Goal: Information Seeking & Learning: Check status

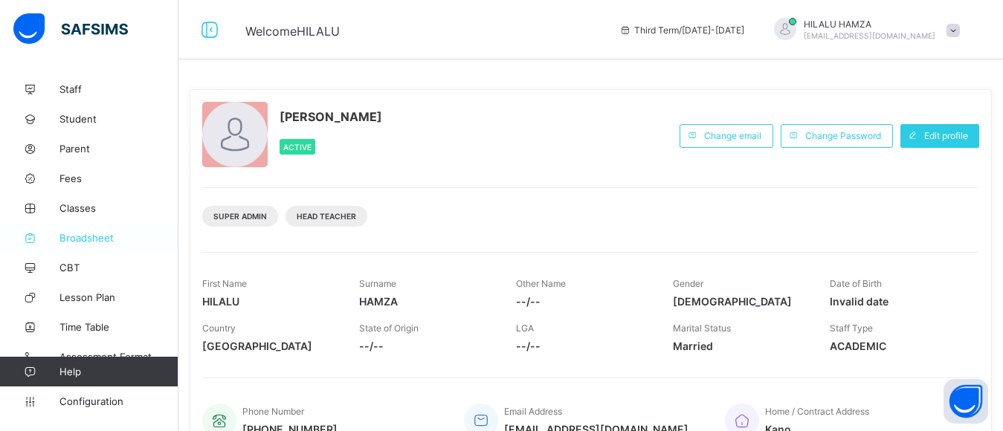
click at [92, 233] on span "Broadsheet" at bounding box center [118, 238] width 119 height 12
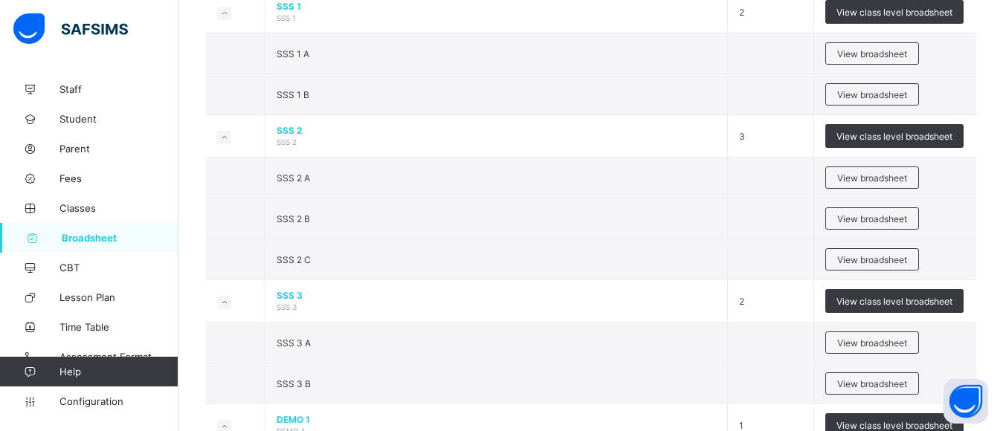
scroll to position [1816, 0]
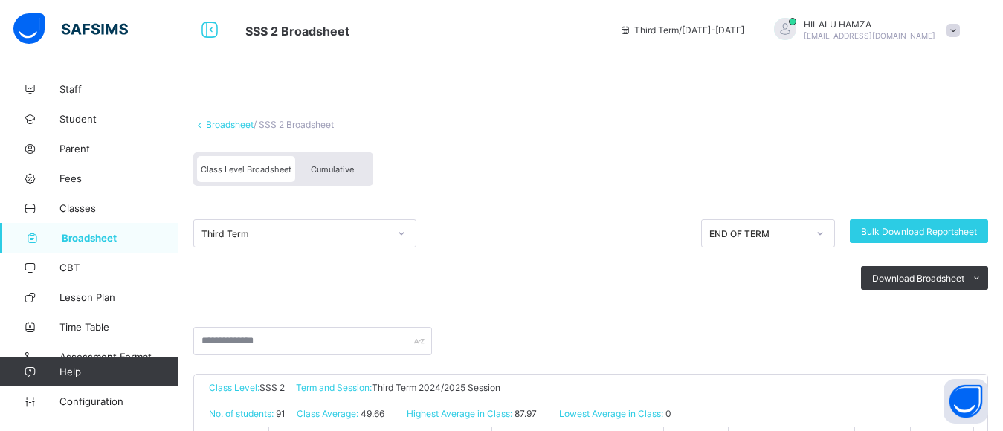
scroll to position [9, 0]
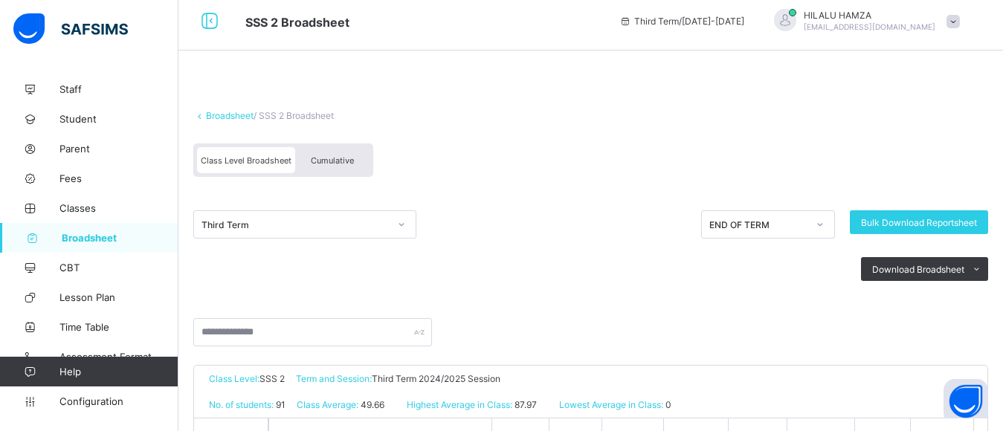
click at [332, 164] on span "Cumulative" at bounding box center [332, 160] width 43 height 10
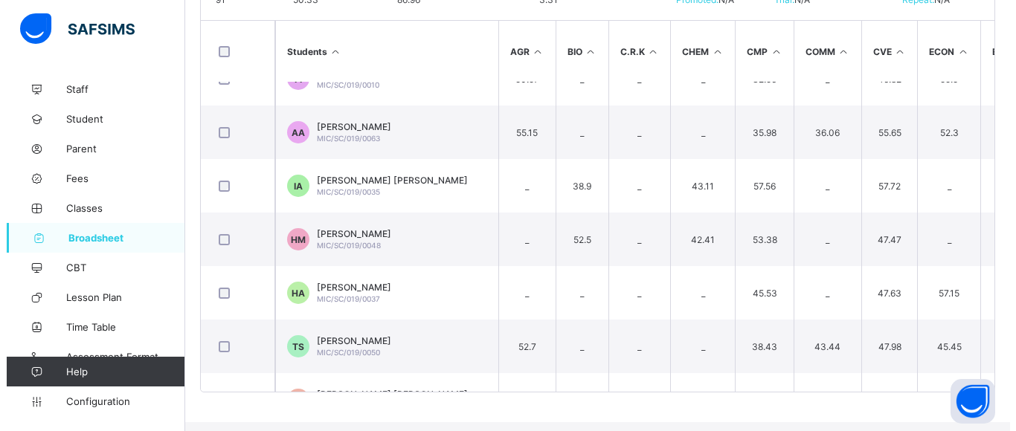
scroll to position [3093, 0]
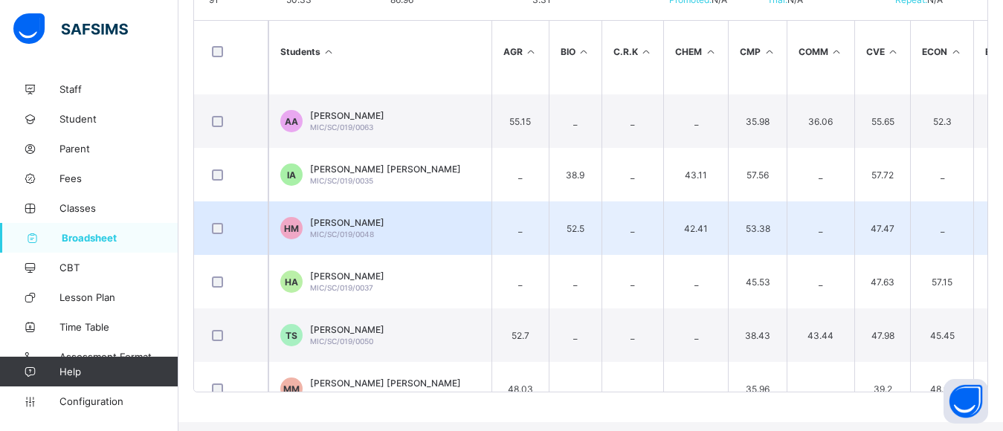
click at [339, 239] on div "HALIMA SANDA MUHAMMAD MIC/SC/019/0048" at bounding box center [347, 228] width 74 height 22
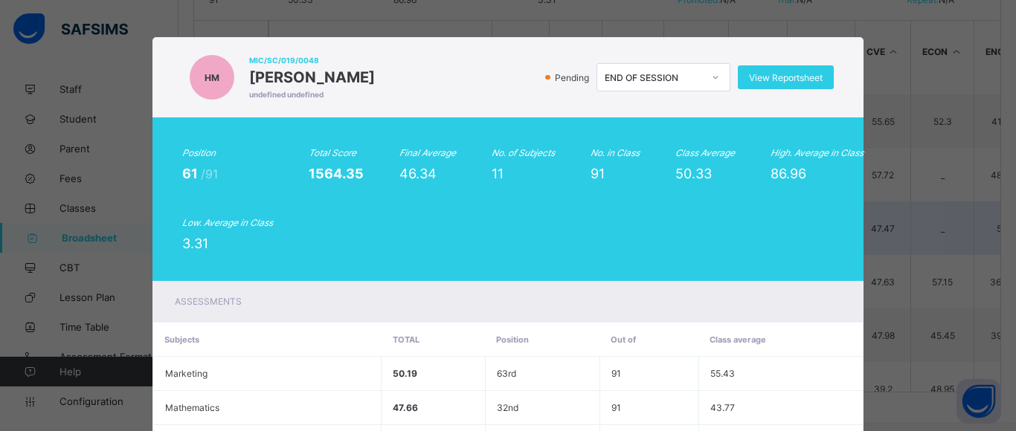
scroll to position [3093, 30]
click at [792, 83] on span "View Reportsheet" at bounding box center [786, 77] width 74 height 11
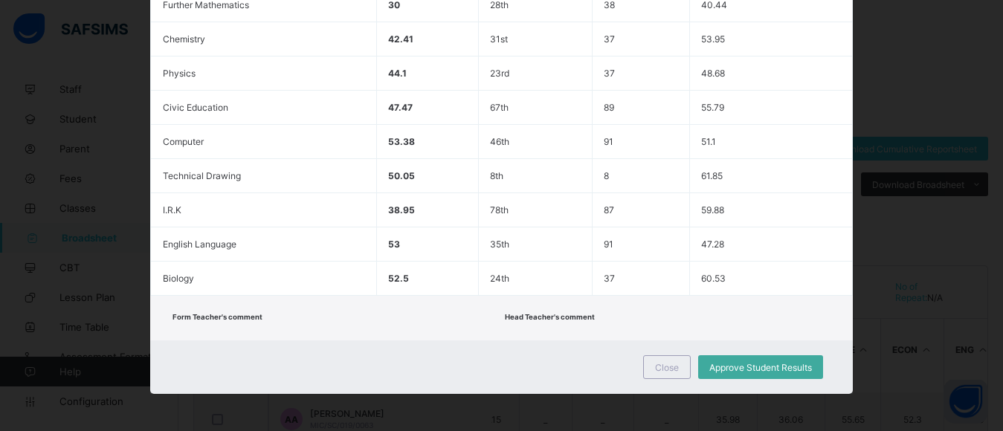
scroll to position [491, 0]
click at [668, 368] on span "Close" at bounding box center [667, 367] width 24 height 11
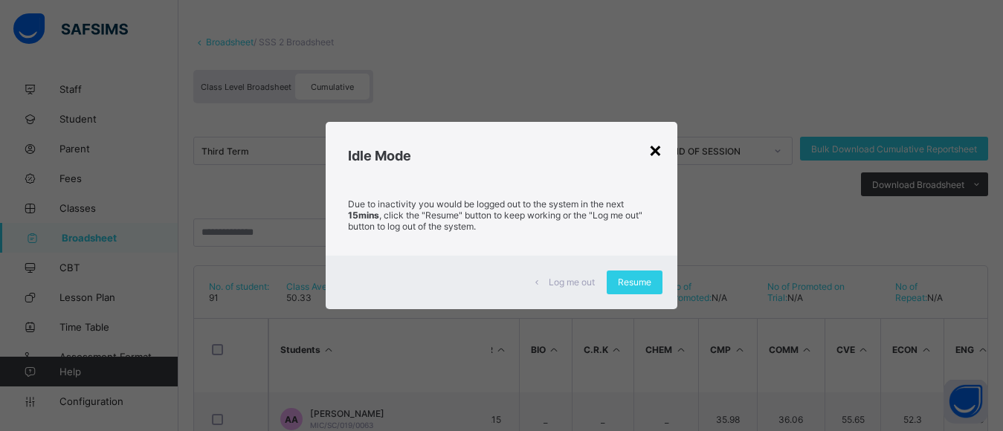
click at [657, 148] on div "×" at bounding box center [655, 149] width 14 height 25
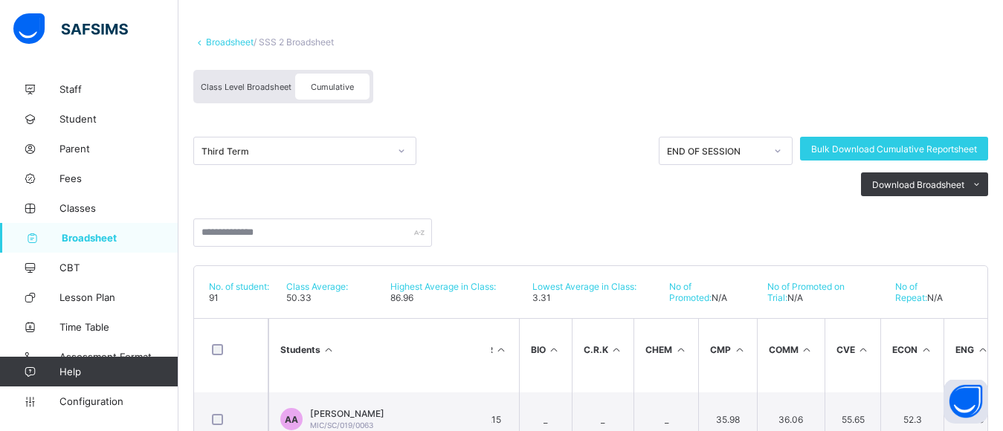
drag, startPoint x: 569, startPoint y: 126, endPoint x: 919, endPoint y: 32, distance: 362.6
type textarea "**********"
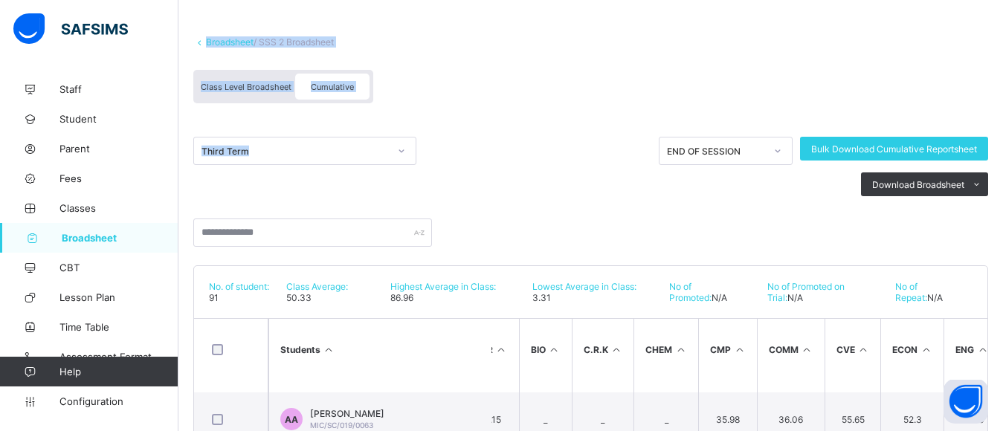
scroll to position [0, 0]
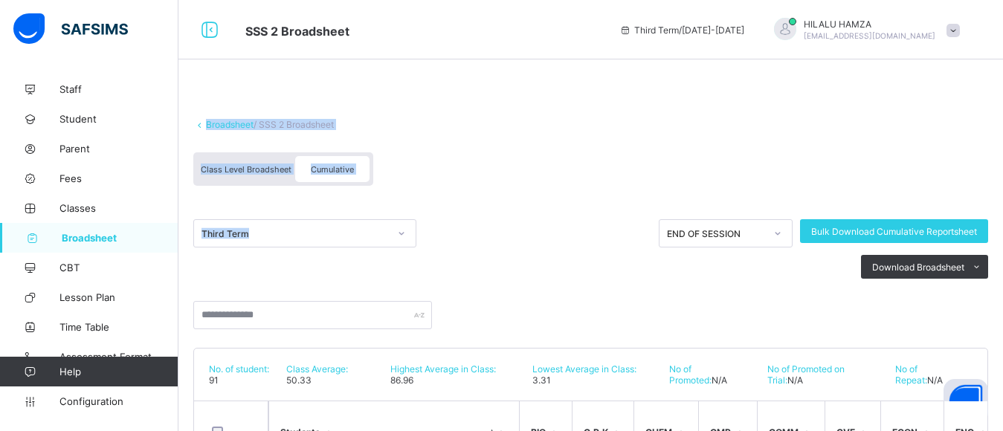
click at [929, 108] on span at bounding box center [590, 111] width 795 height 15
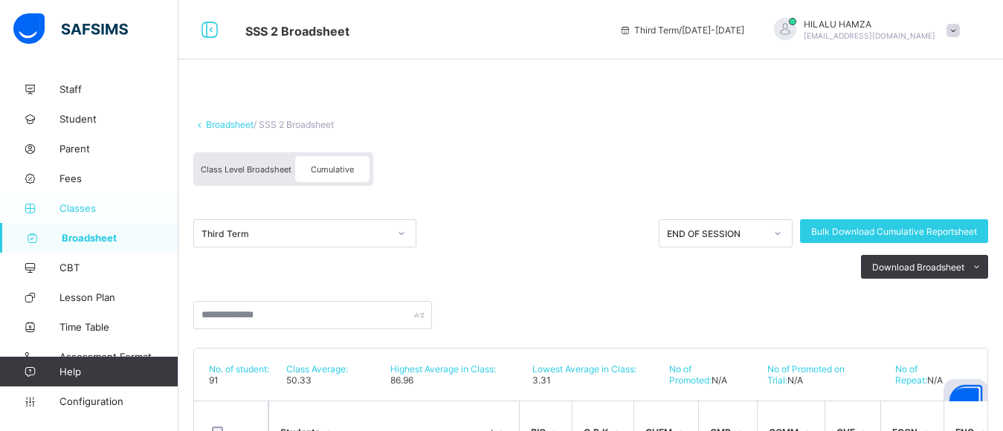
click at [64, 205] on span "Classes" at bounding box center [118, 208] width 119 height 12
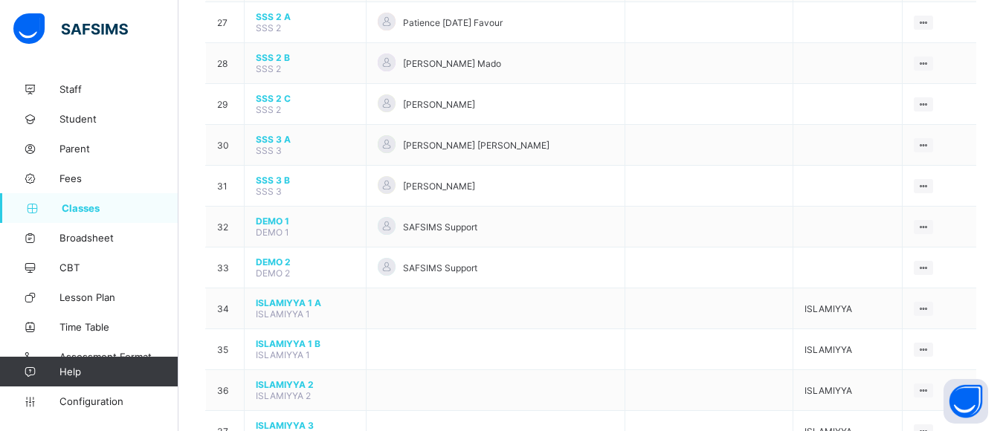
scroll to position [1244, 0]
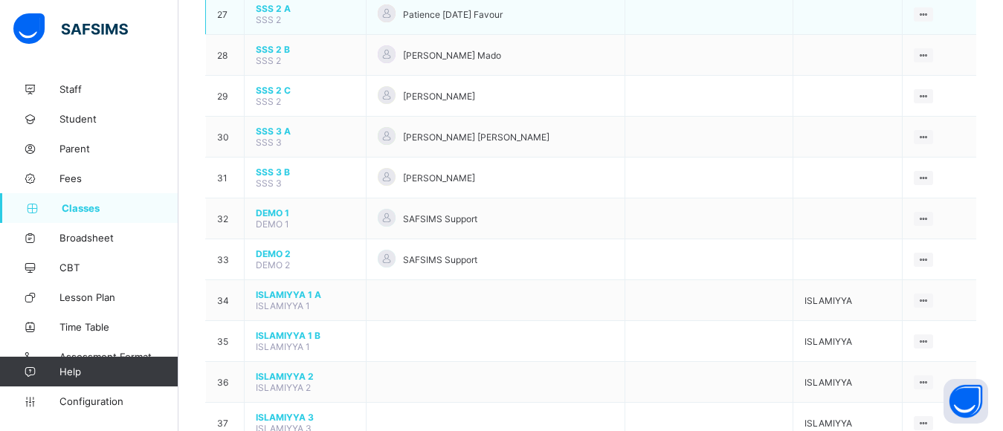
click at [265, 14] on span "SSS 2 A" at bounding box center [305, 8] width 99 height 11
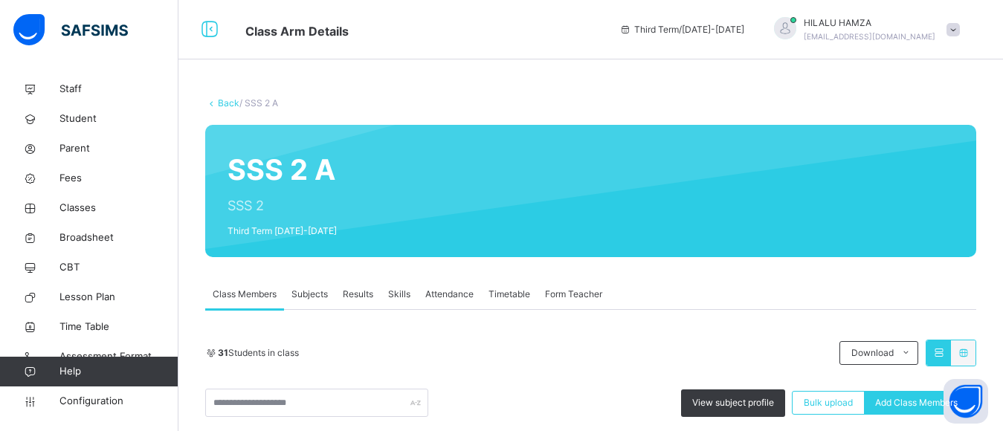
scroll to position [178, 0]
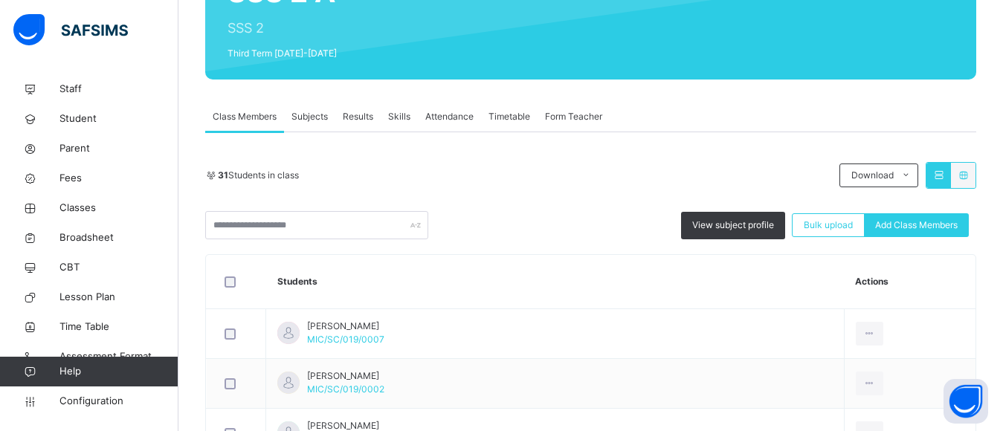
click at [354, 115] on span "Results" at bounding box center [358, 116] width 30 height 13
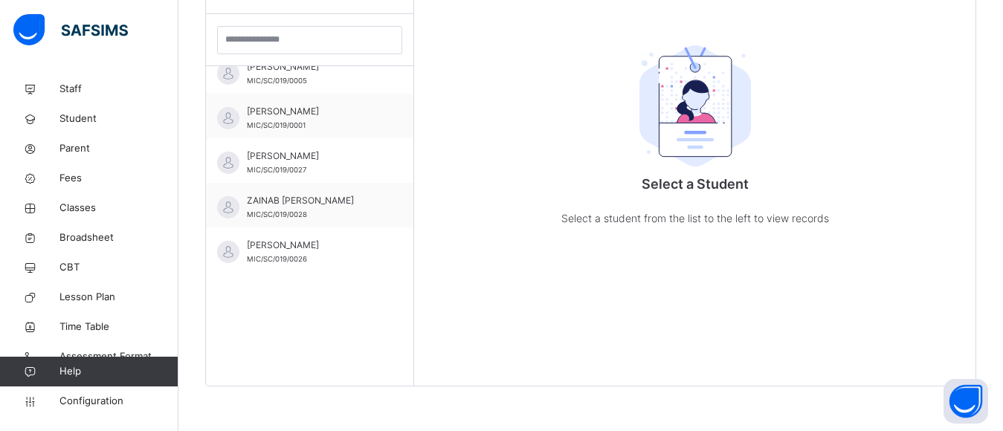
scroll to position [0, 0]
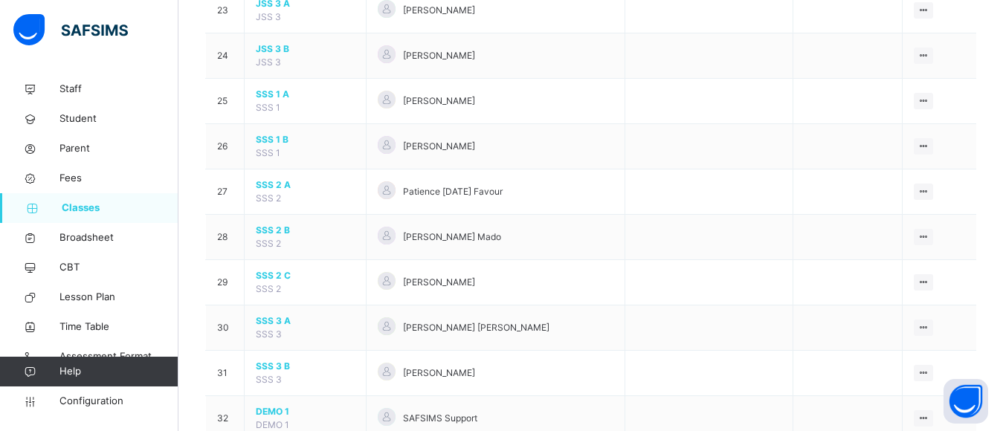
scroll to position [1191, 0]
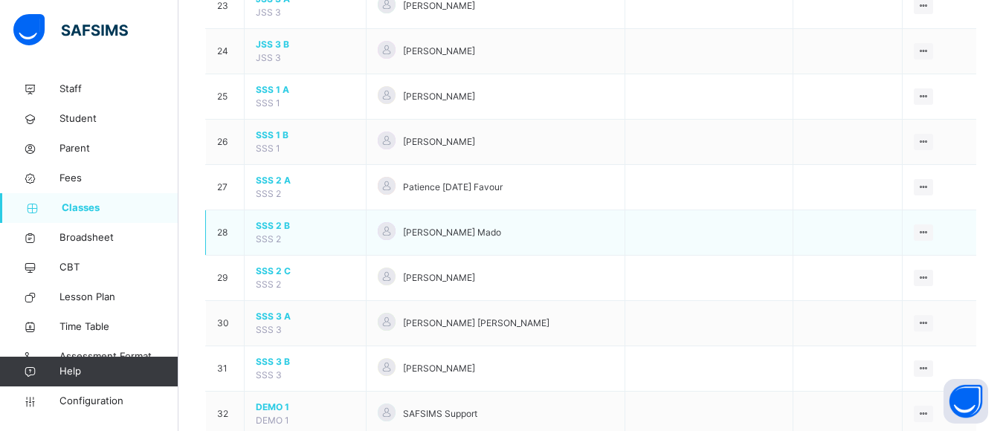
click at [268, 227] on span "SSS 2 B" at bounding box center [305, 225] width 99 height 13
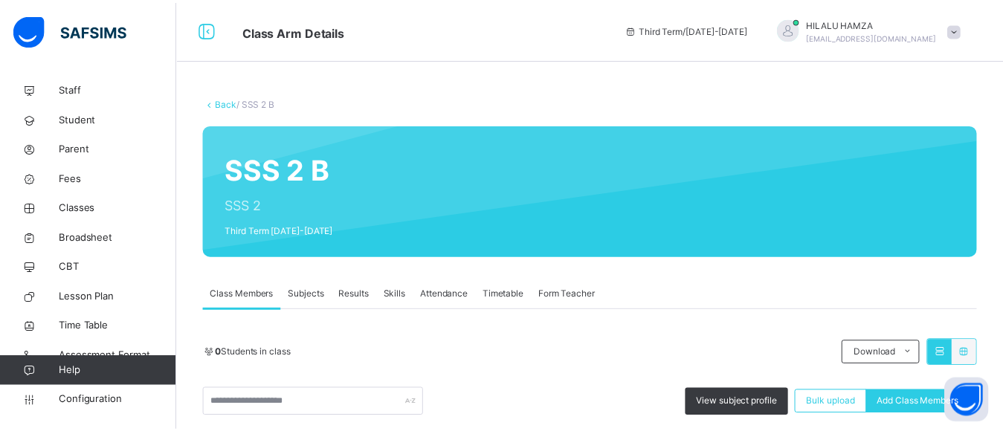
scroll to position [158, 0]
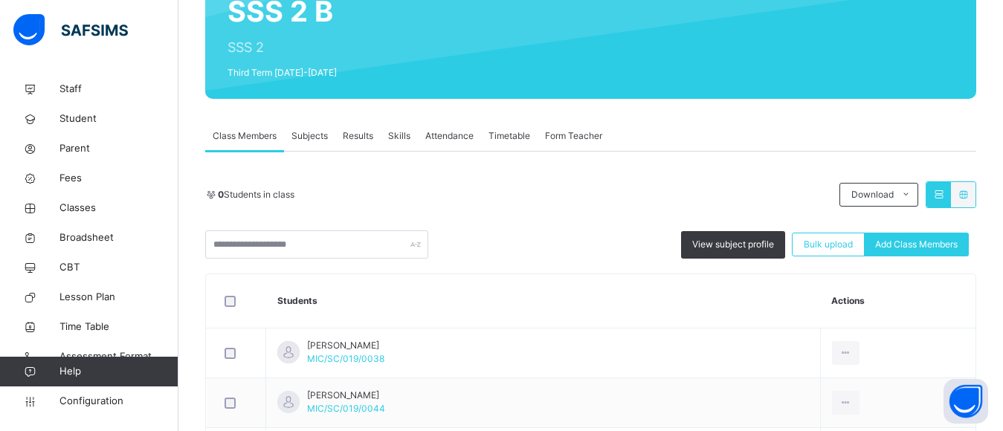
click at [357, 135] on span "Results" at bounding box center [358, 135] width 30 height 13
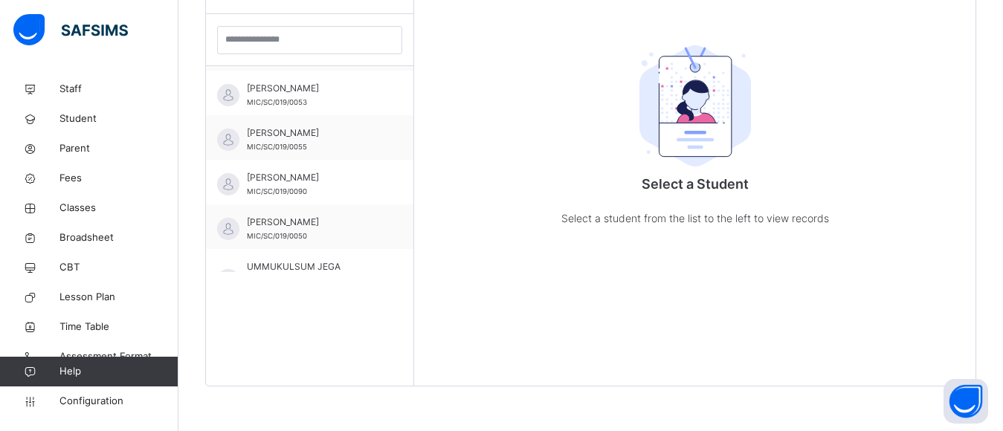
scroll to position [1184, 0]
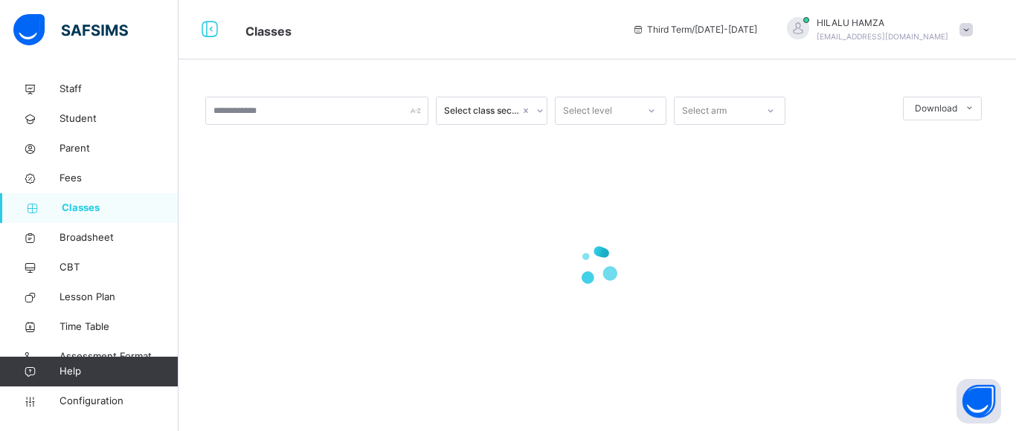
click at [1014, 149] on div "Select class section Select level Select arm Download Pdf Report Excel Report ×…" at bounding box center [596, 251] width 837 height 355
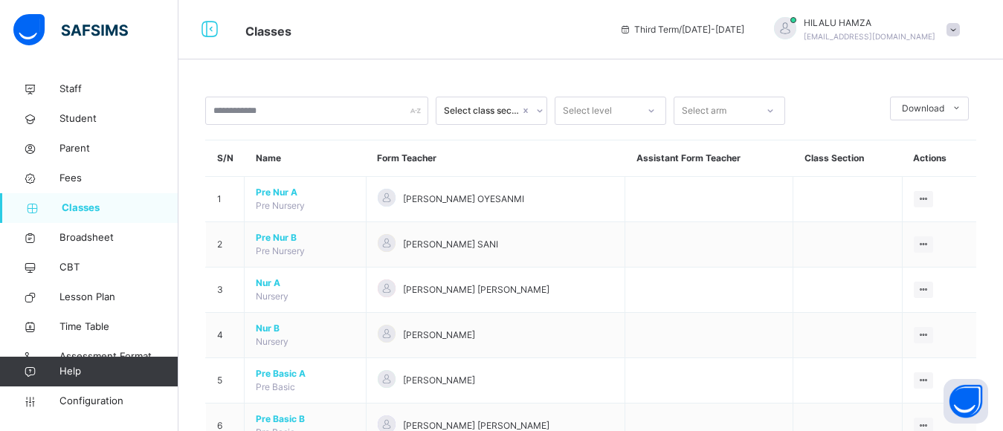
scroll to position [1195, 0]
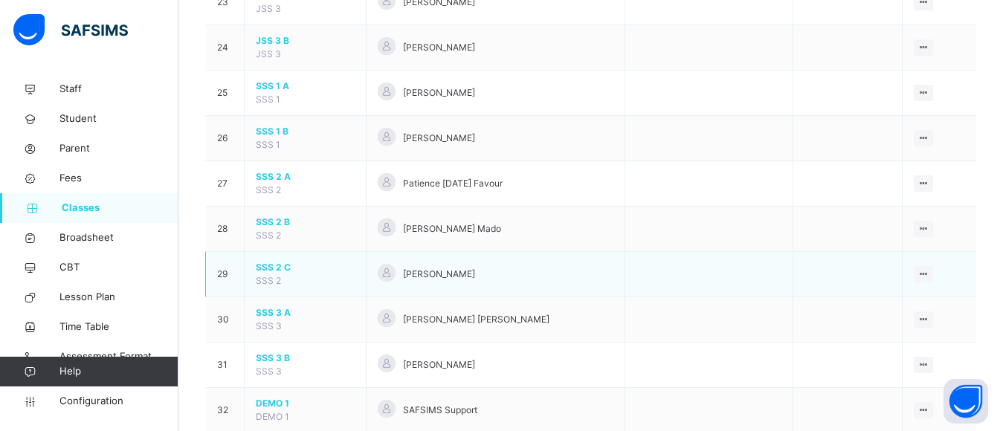
click at [262, 266] on span "SSS 2 C" at bounding box center [305, 267] width 99 height 13
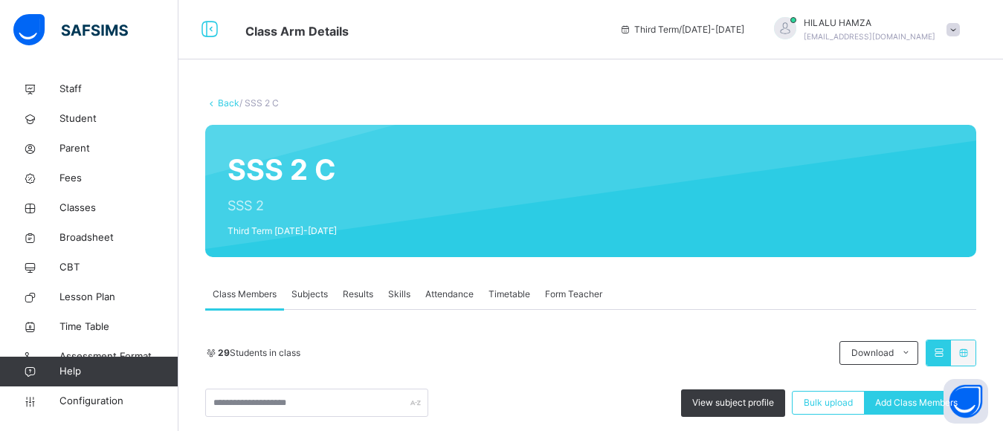
click at [352, 288] on span "Results" at bounding box center [358, 294] width 30 height 13
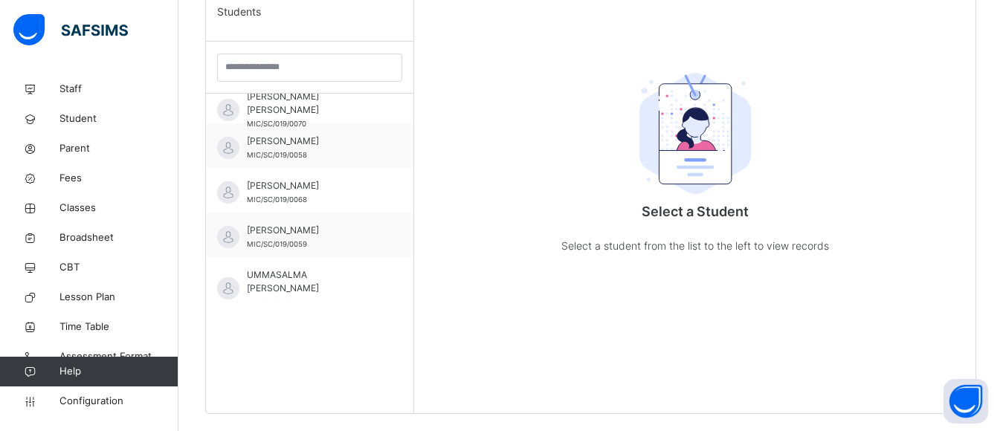
scroll to position [969, 0]
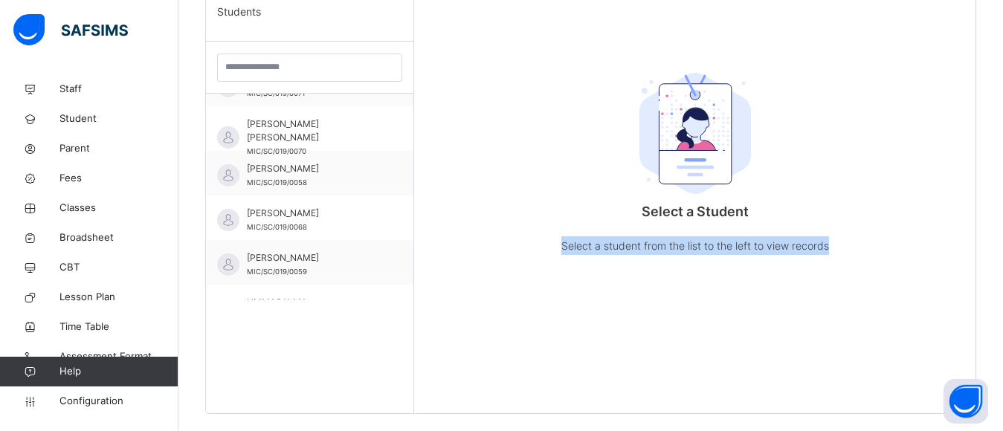
drag, startPoint x: 959, startPoint y: 204, endPoint x: 1011, endPoint y: 245, distance: 66.8
type textarea "**********"
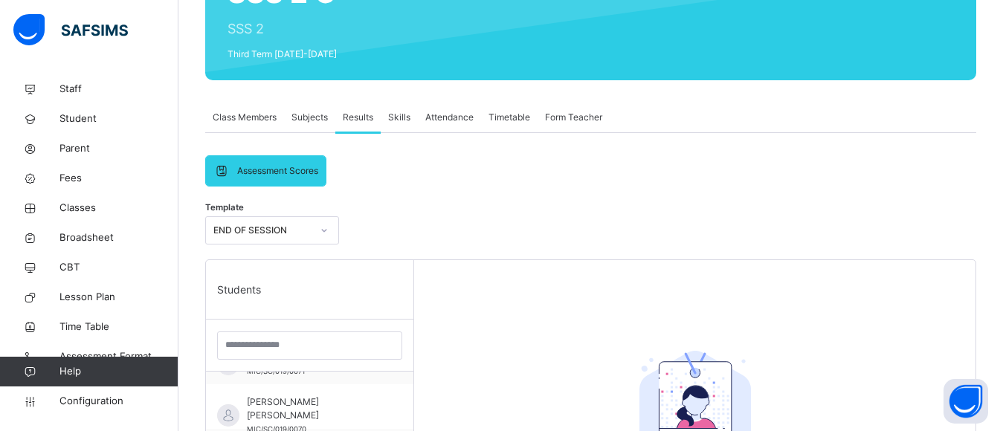
click at [246, 120] on span "Class Members" at bounding box center [245, 117] width 64 height 13
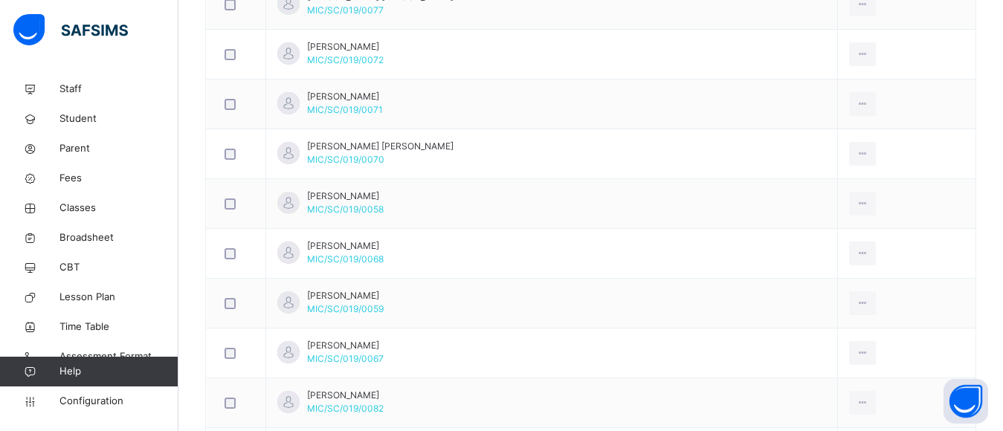
scroll to position [258, 0]
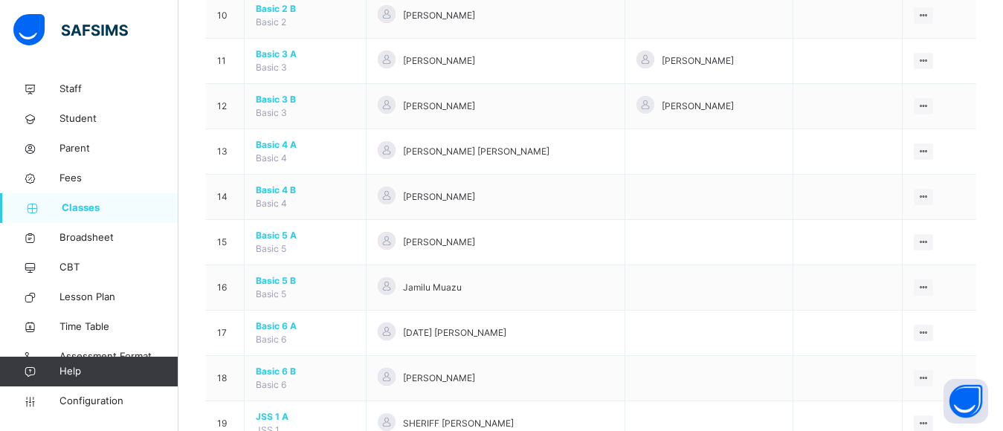
scroll to position [1191, 0]
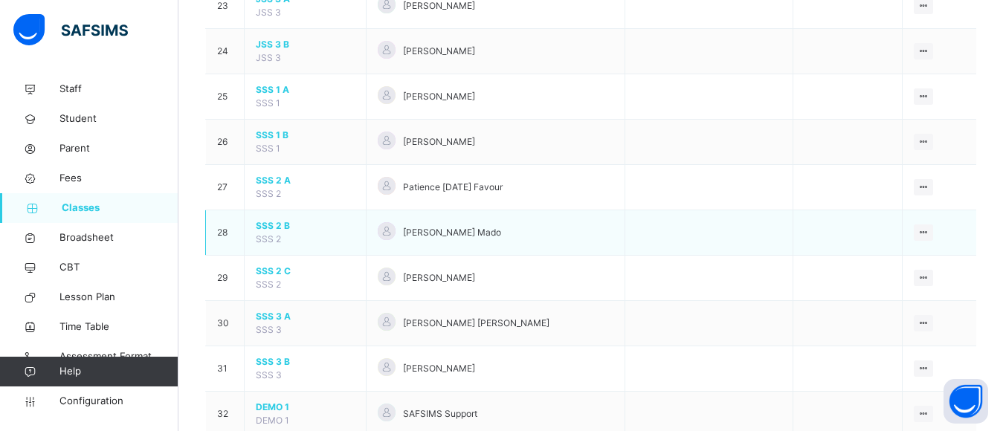
click at [268, 225] on span "SSS 2 B" at bounding box center [305, 225] width 99 height 13
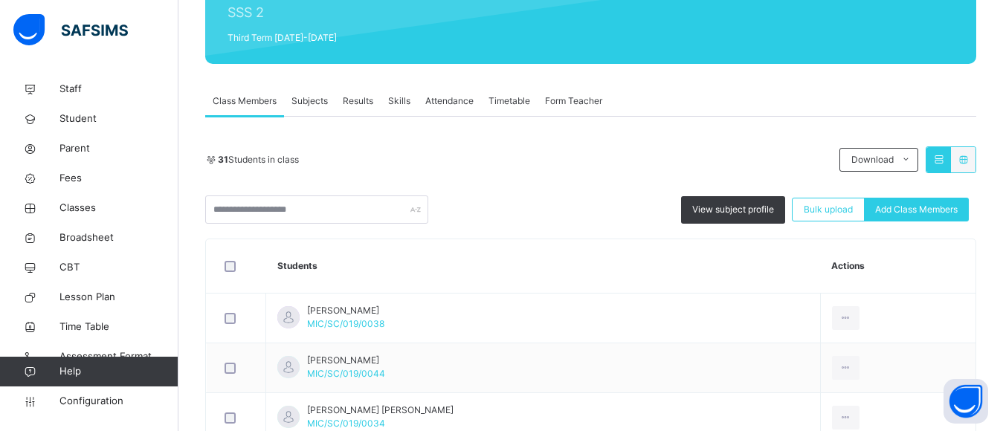
scroll to position [170, 0]
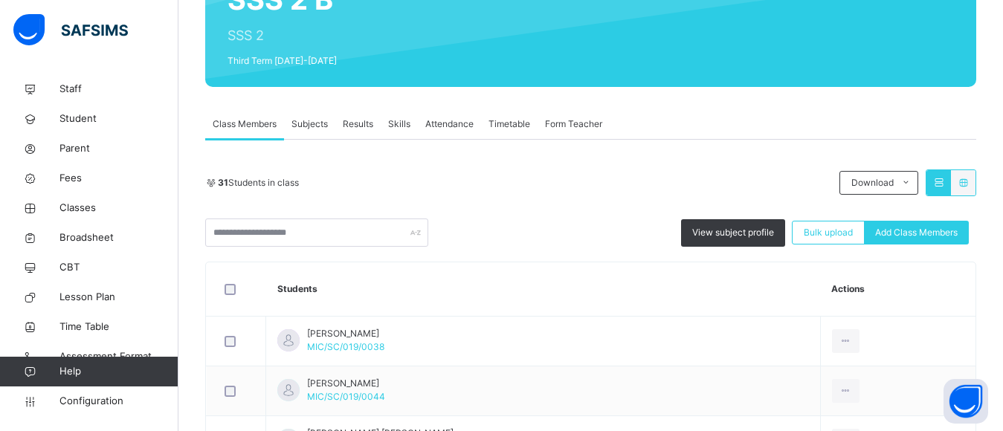
click at [360, 121] on span "Results" at bounding box center [358, 123] width 30 height 13
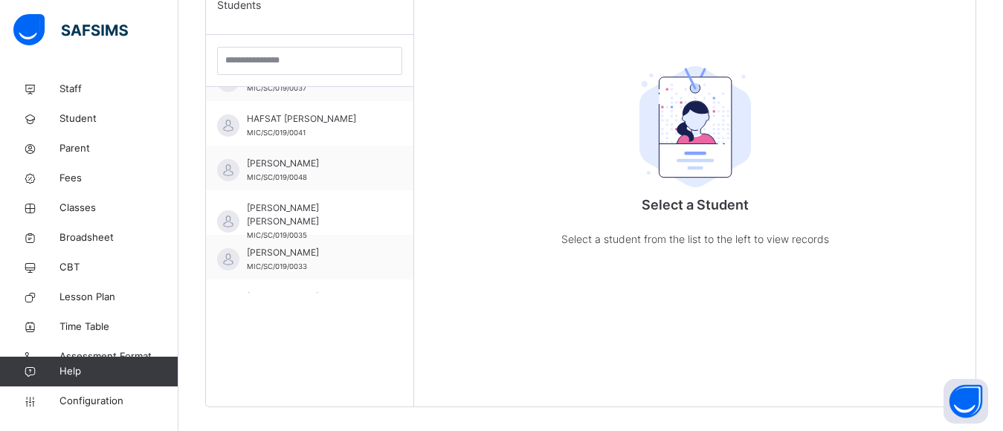
scroll to position [795, 0]
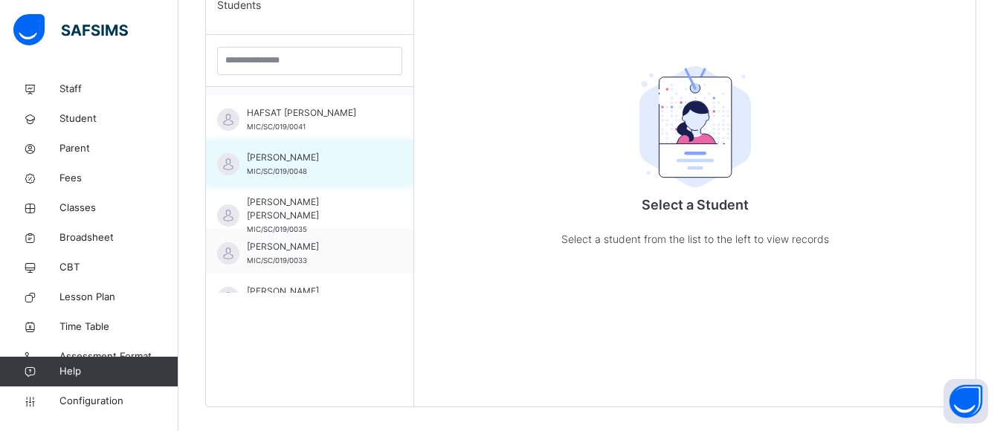
click at [281, 162] on span "[PERSON_NAME]" at bounding box center [313, 157] width 133 height 13
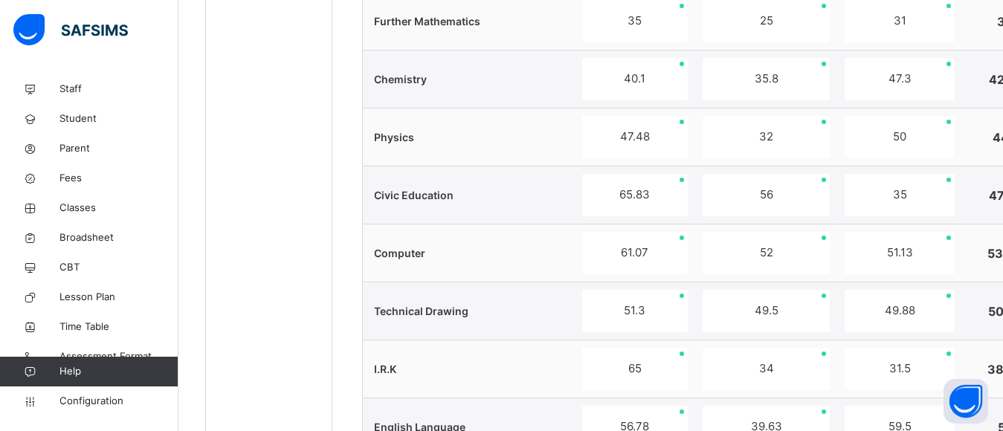
scroll to position [479, 0]
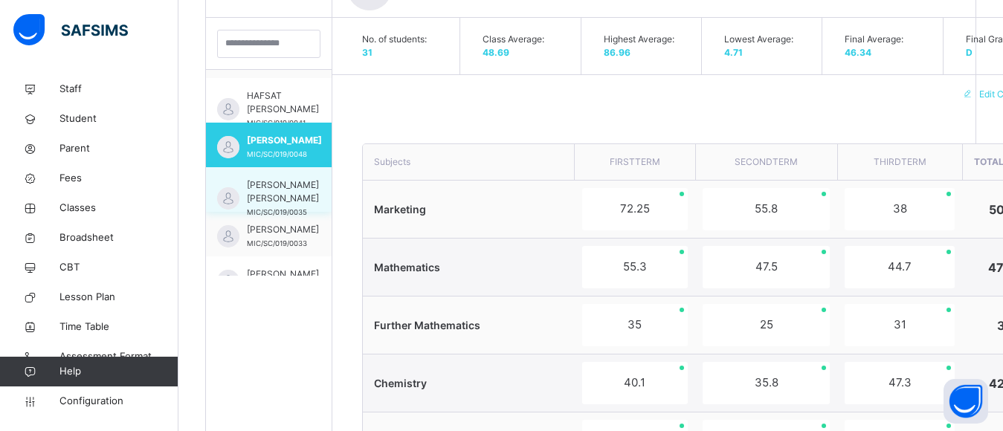
click at [254, 236] on span "[PERSON_NAME]" at bounding box center [283, 229] width 72 height 13
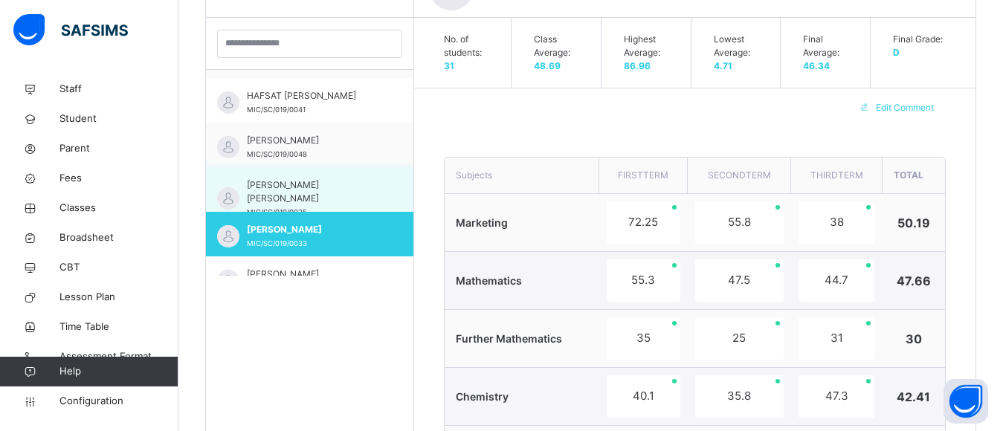
click at [274, 205] on span "[PERSON_NAME] [PERSON_NAME]" at bounding box center [313, 191] width 133 height 27
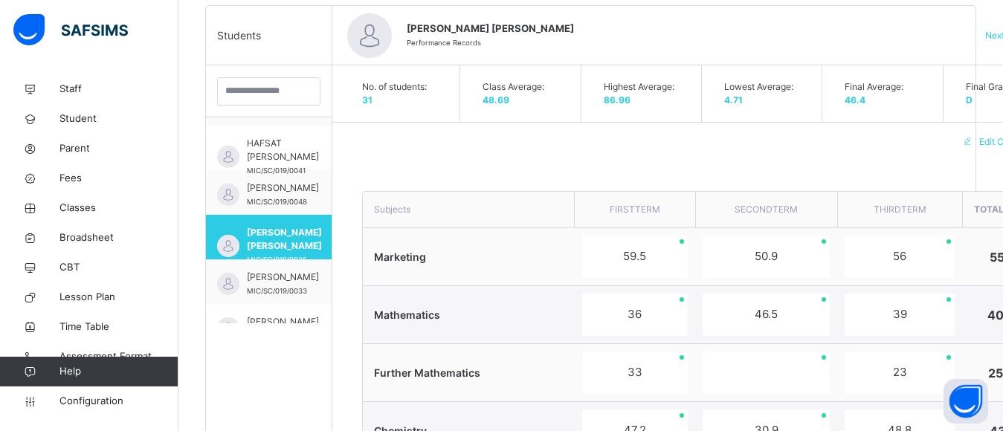
scroll to position [1081, 0]
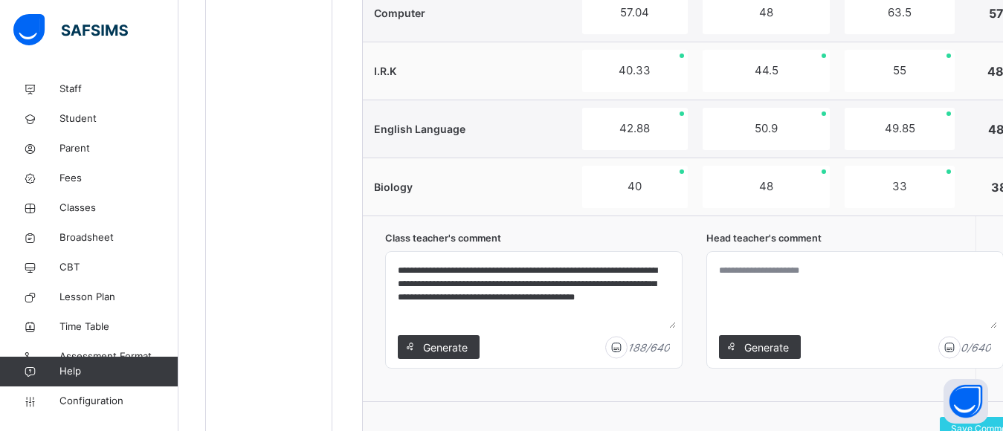
click at [434, 272] on textarea "**********" at bounding box center [534, 293] width 284 height 71
